Goal: Use online tool/utility

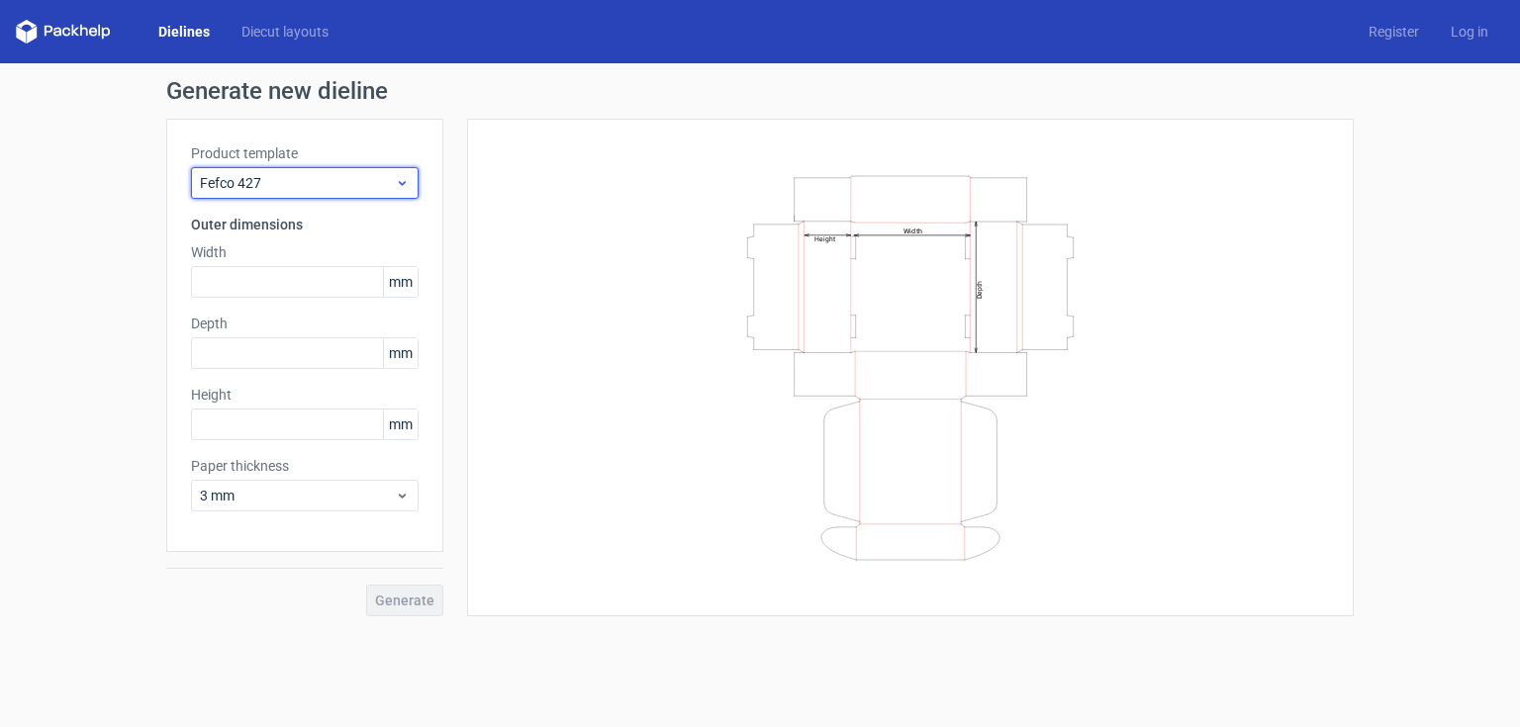
click at [404, 182] on use at bounding box center [402, 183] width 7 height 5
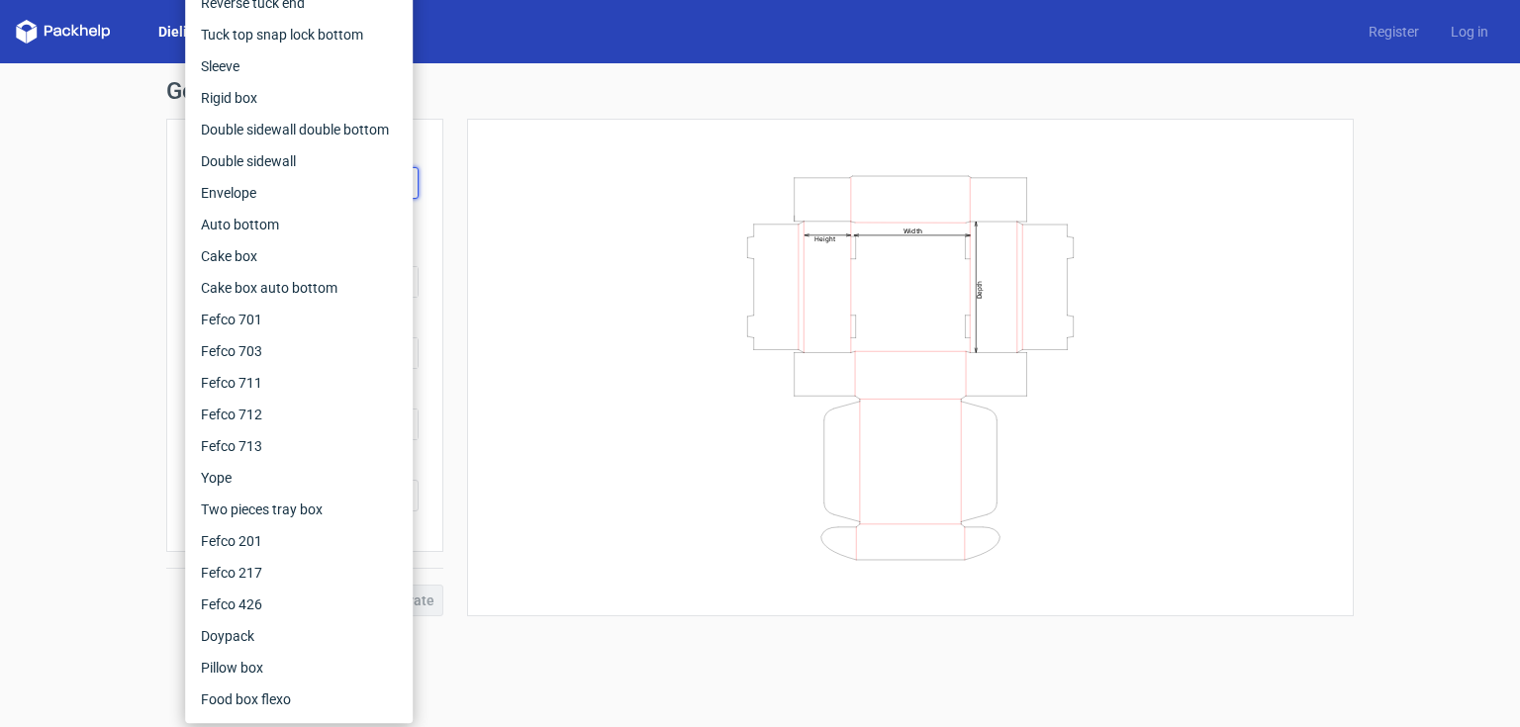
click at [604, 331] on div "Width Depth Height" at bounding box center [910, 368] width 837 height 448
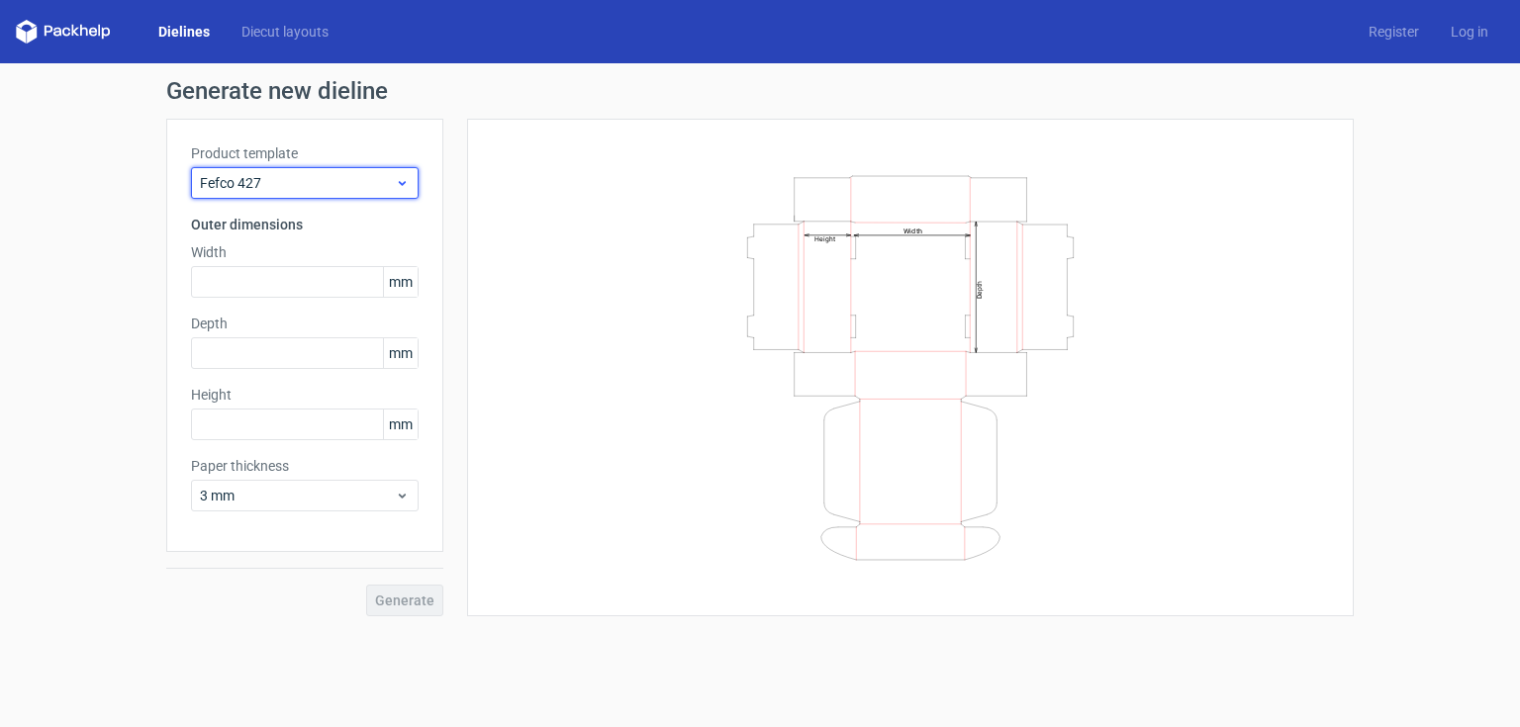
click at [405, 180] on icon at bounding box center [402, 183] width 15 height 16
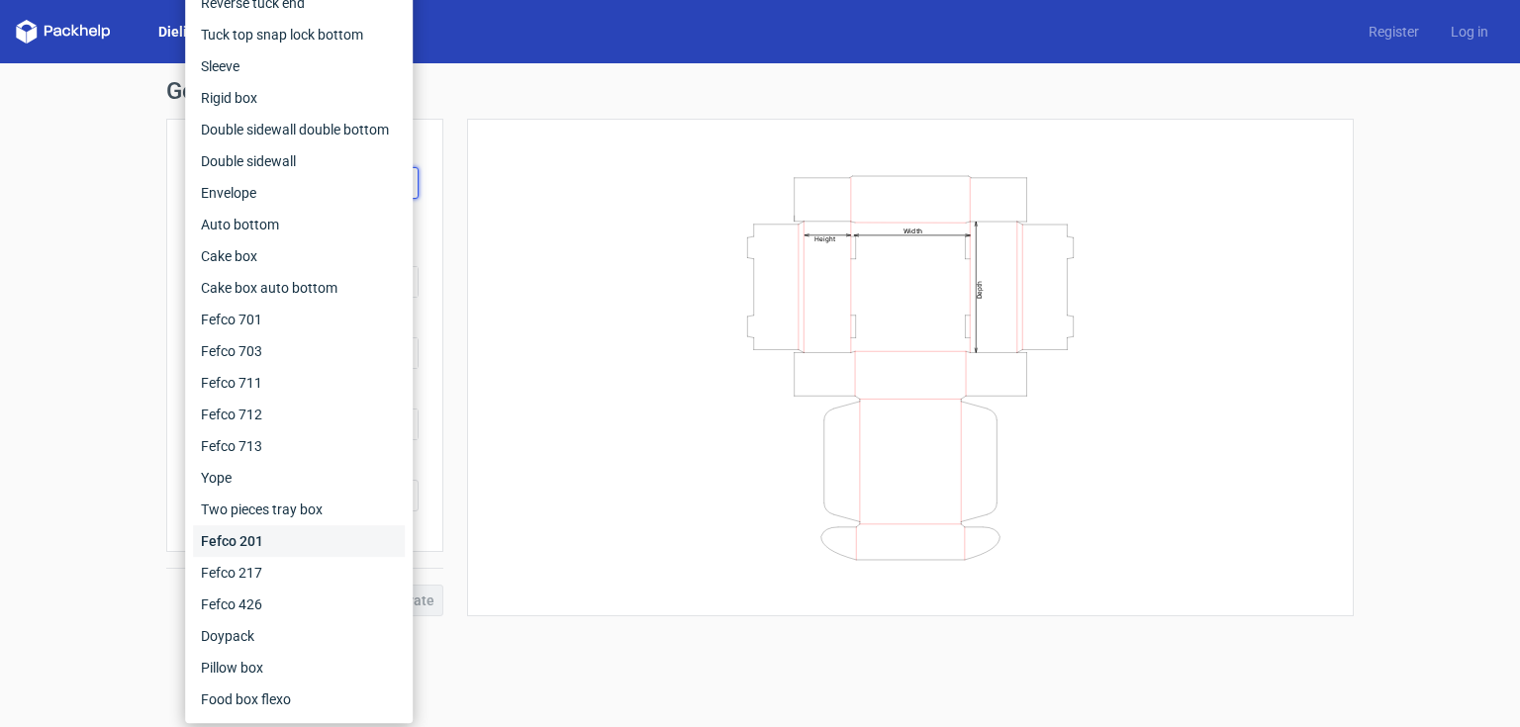
click at [265, 543] on div "Fefco 201" at bounding box center [299, 542] width 212 height 32
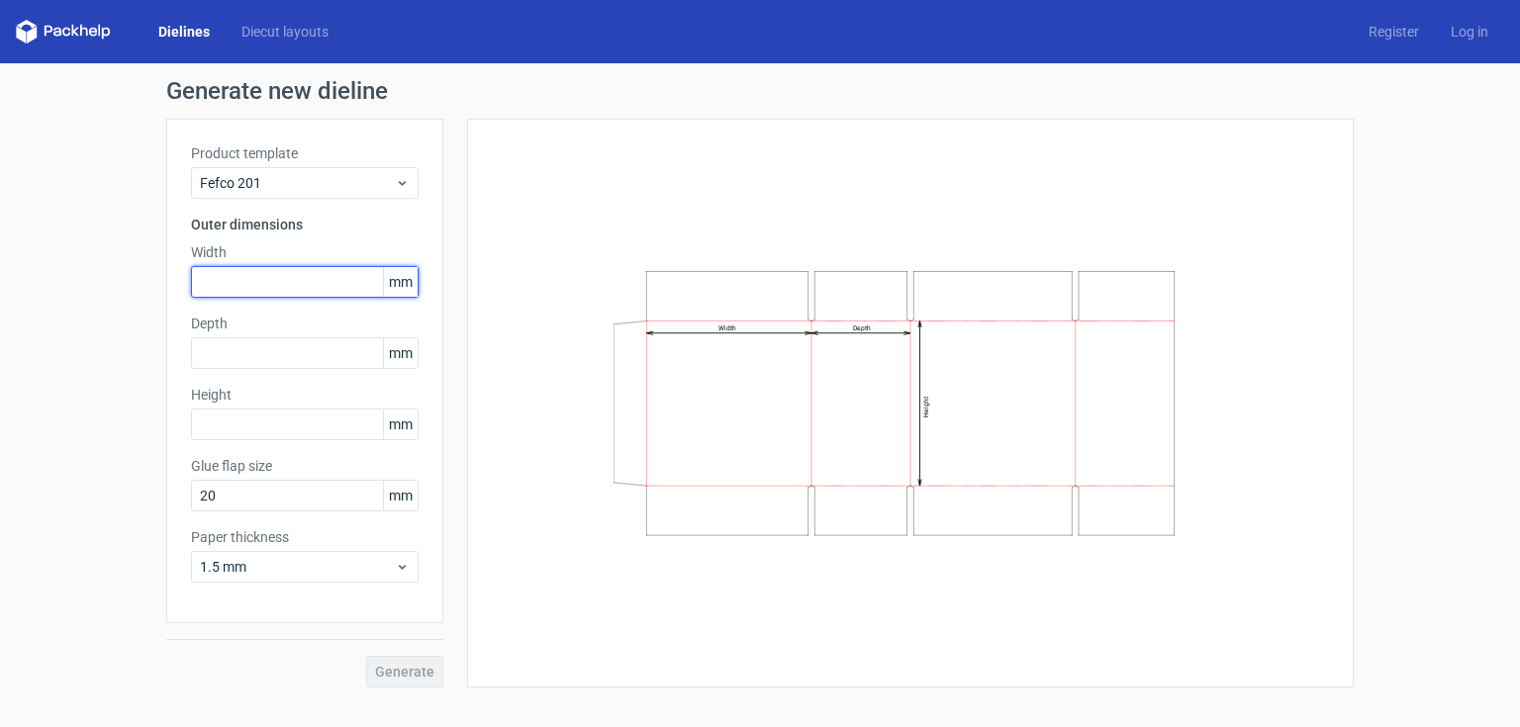
click at [273, 282] on input "text" at bounding box center [305, 282] width 228 height 32
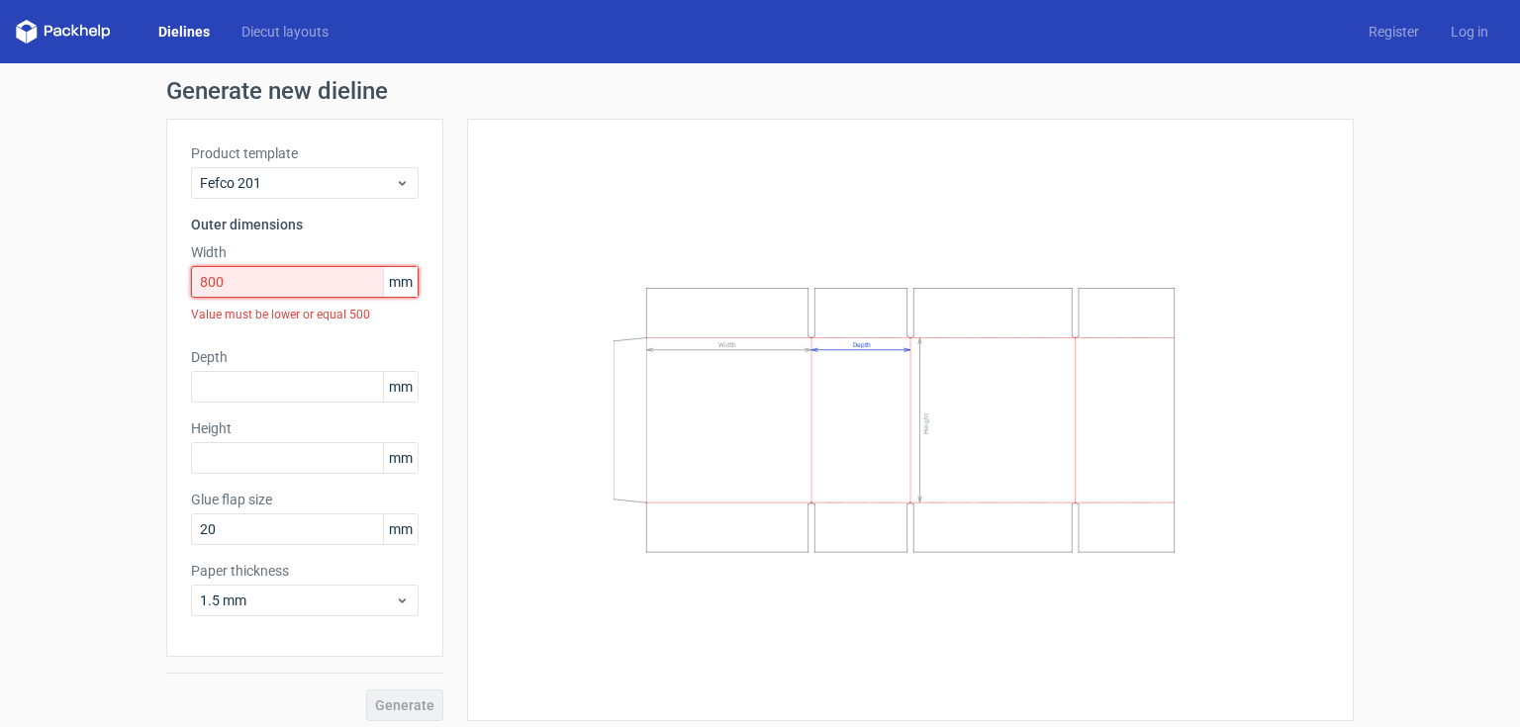
click at [290, 280] on input "800" at bounding box center [305, 282] width 228 height 32
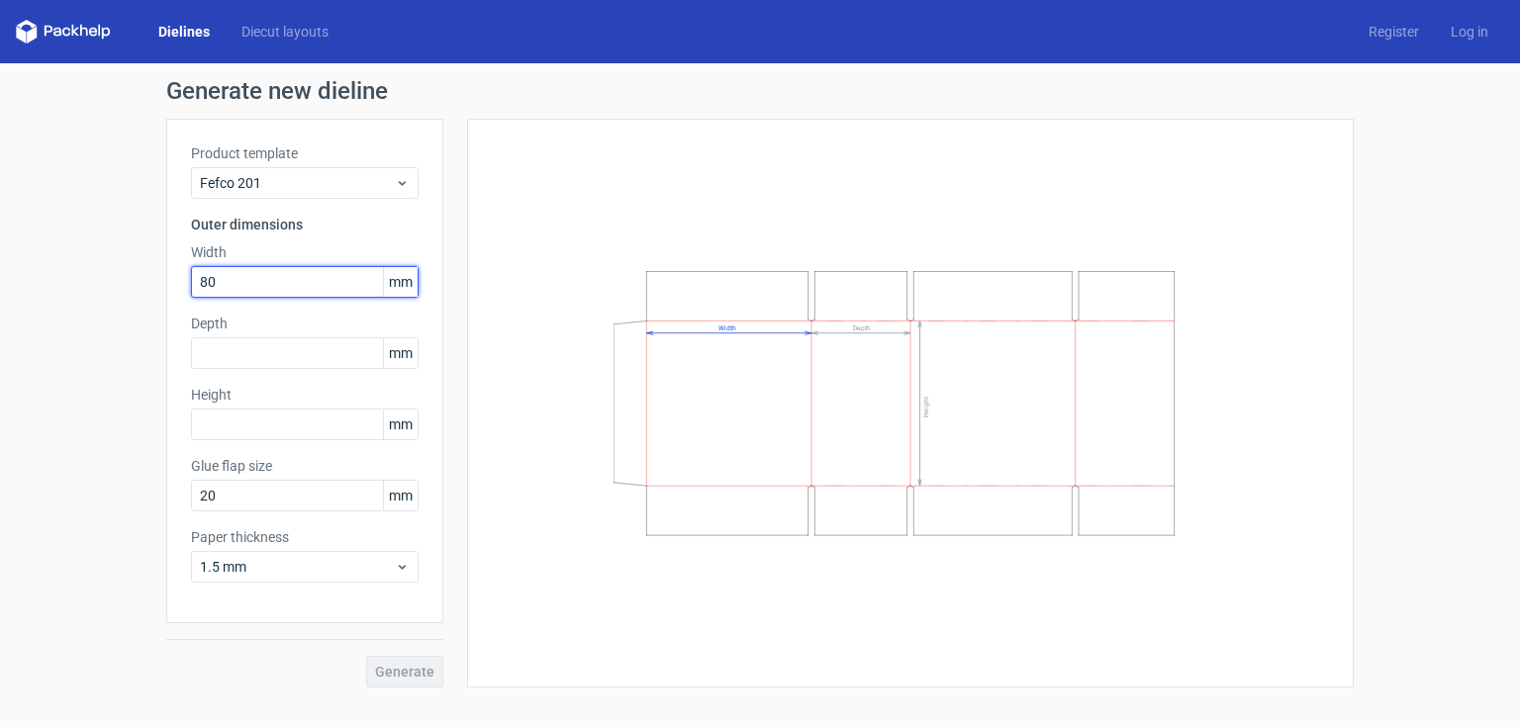
type input "8"
type input "420"
type input "800"
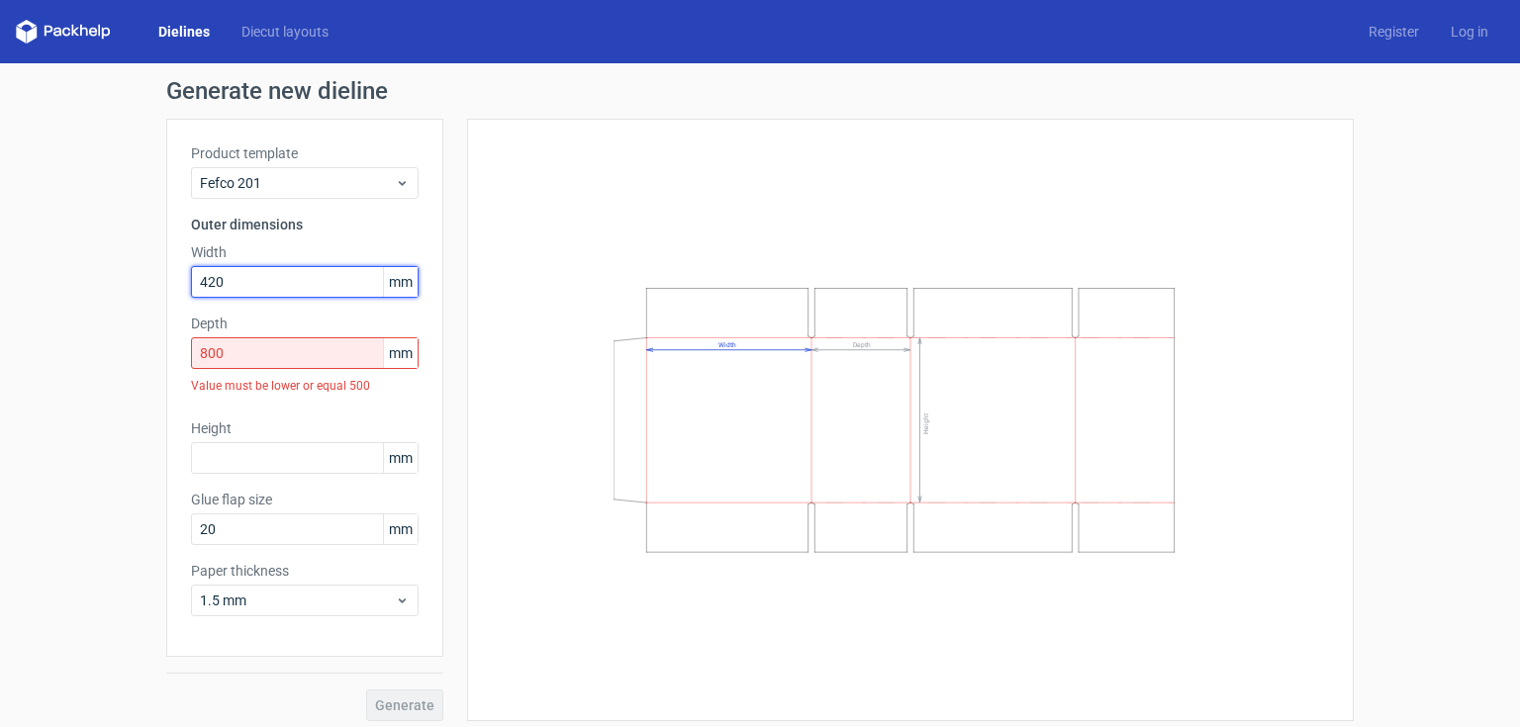
drag, startPoint x: 246, startPoint y: 281, endPoint x: 192, endPoint y: 285, distance: 54.6
click at [192, 285] on input "420" at bounding box center [305, 282] width 228 height 32
click at [272, 285] on input "text" at bounding box center [305, 282] width 228 height 32
type input "400"
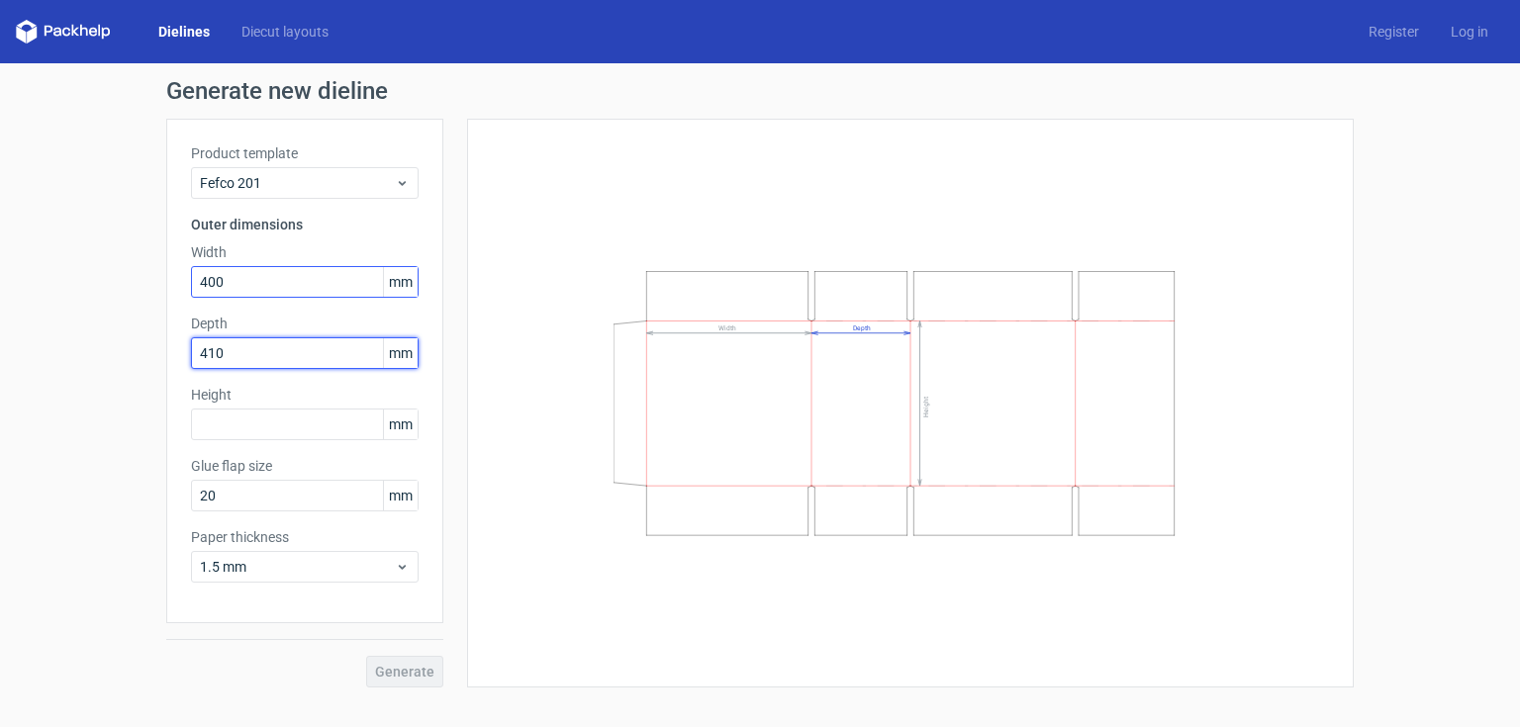
type input "410"
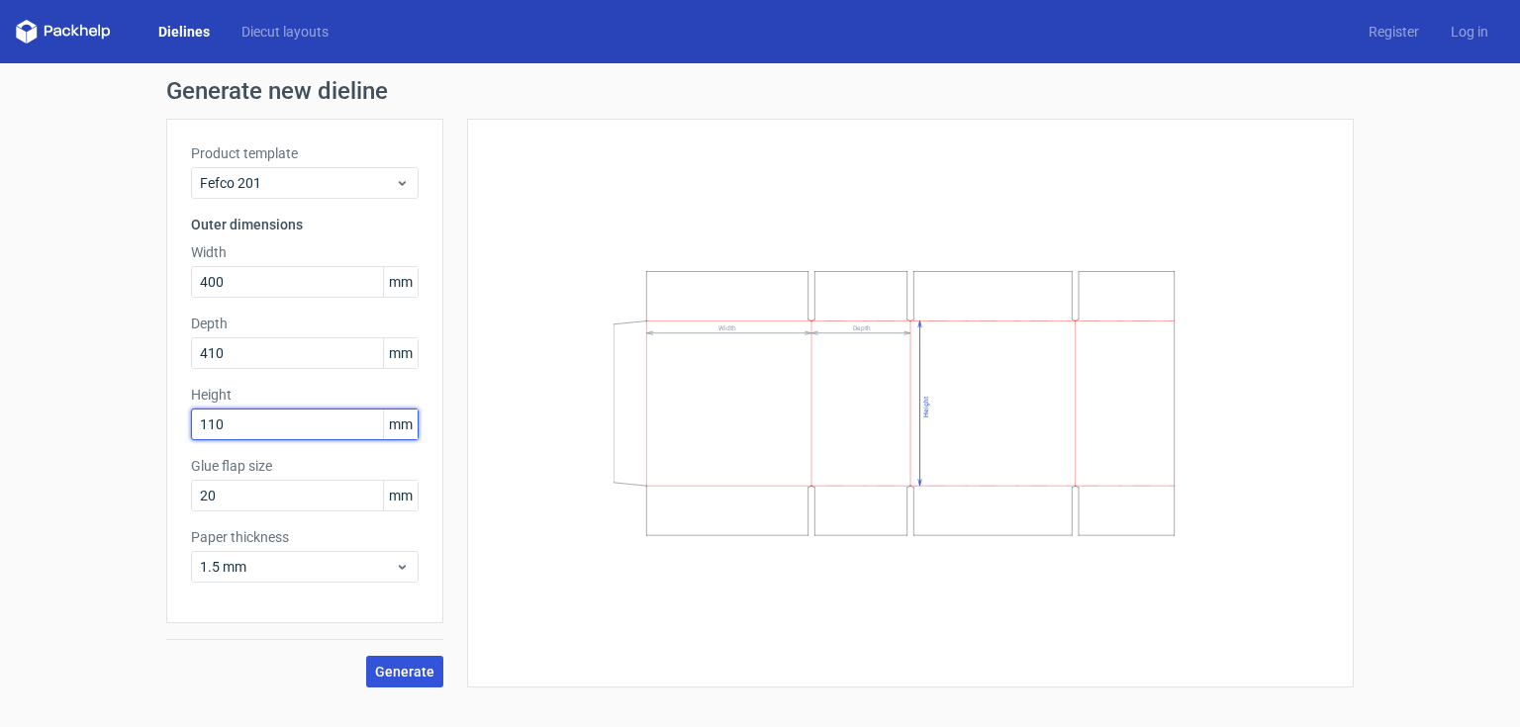
type input "110"
click at [408, 665] on span "Generate" at bounding box center [404, 672] width 59 height 14
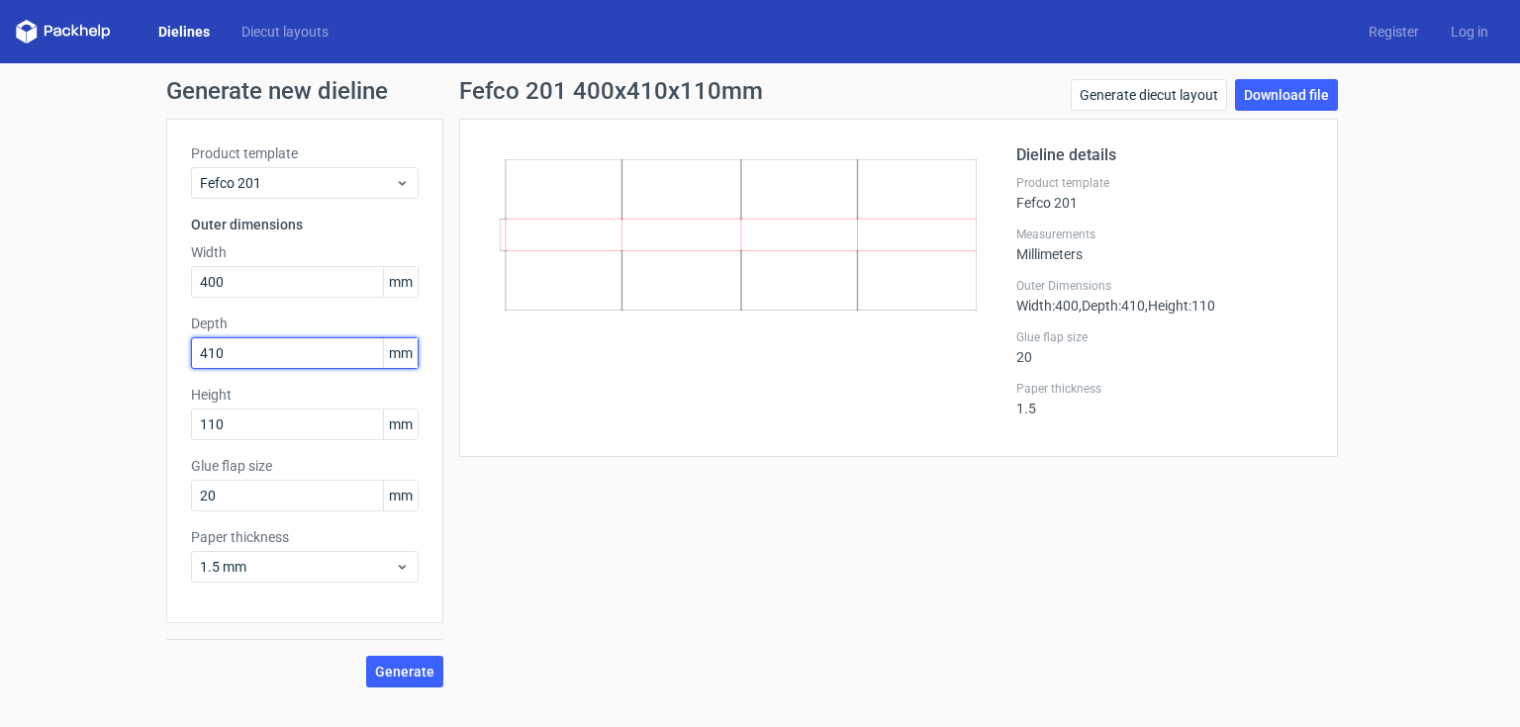
drag, startPoint x: 210, startPoint y: 351, endPoint x: 194, endPoint y: 352, distance: 15.9
click at [194, 352] on input "410" at bounding box center [305, 354] width 228 height 32
type input "210"
click at [398, 669] on span "Generate" at bounding box center [404, 672] width 59 height 14
